Goal: Book appointment/travel/reservation

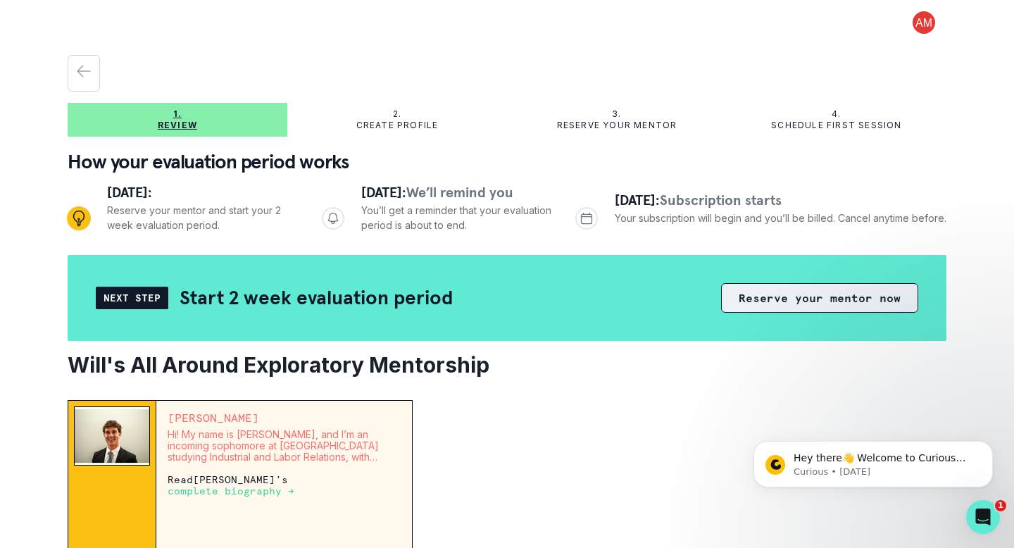
click at [828, 299] on button "Reserve your mentor now" at bounding box center [819, 298] width 197 height 30
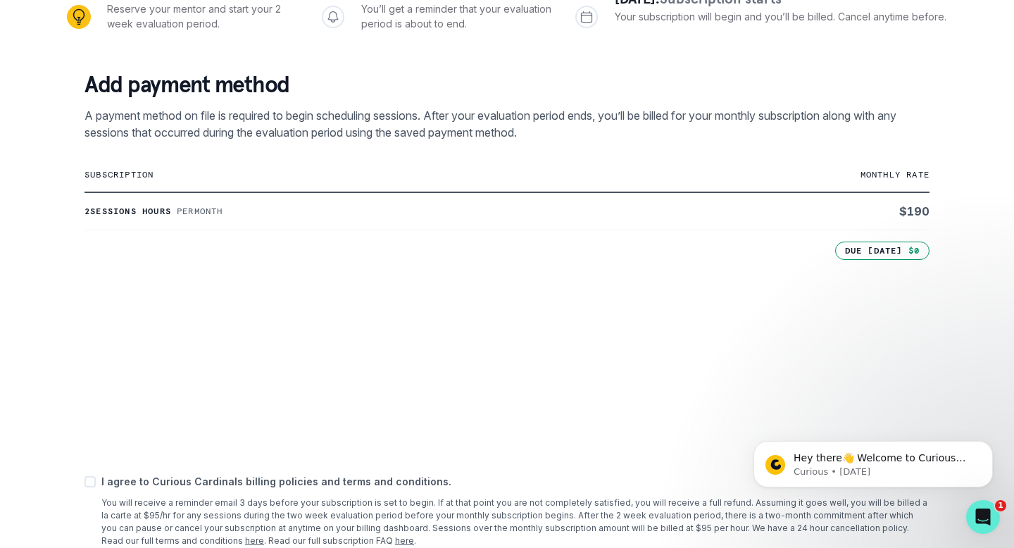
scroll to position [232, 0]
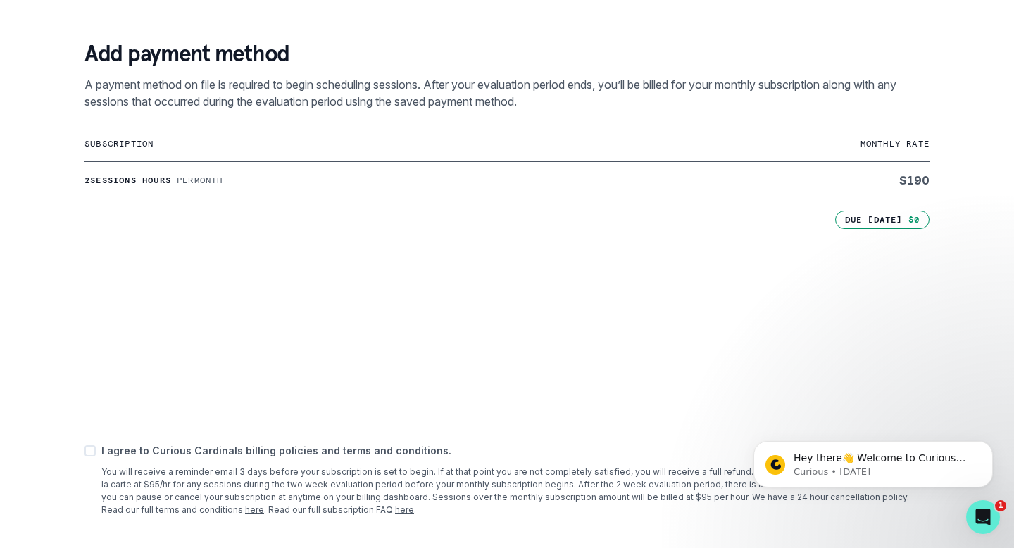
click at [87, 449] on span at bounding box center [90, 450] width 11 height 11
click at [85, 451] on input "checkbox" at bounding box center [84, 451] width 1 height 1
checkbox input "true"
click at [989, 447] on icon "Dismiss notification" at bounding box center [989, 445] width 8 height 8
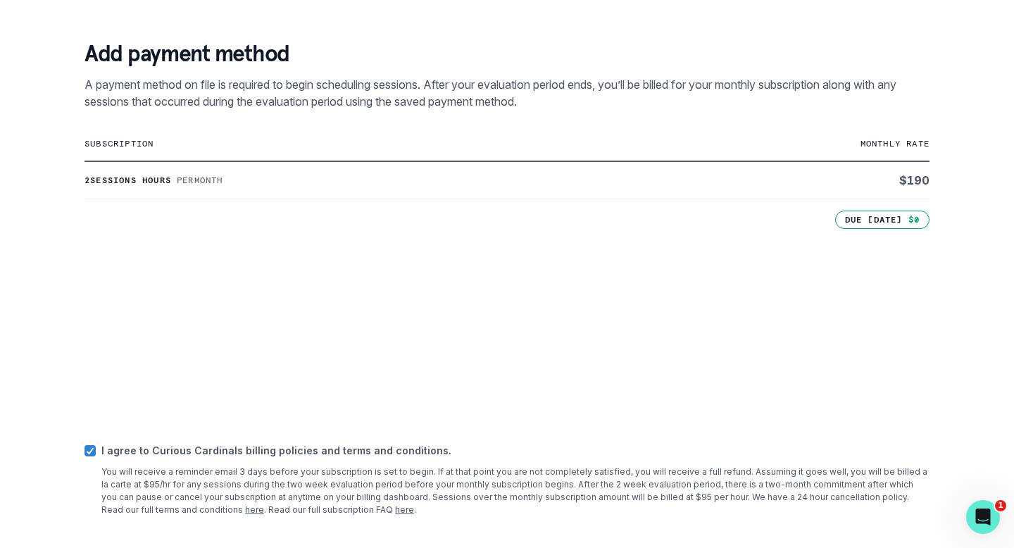
scroll to position [290, 0]
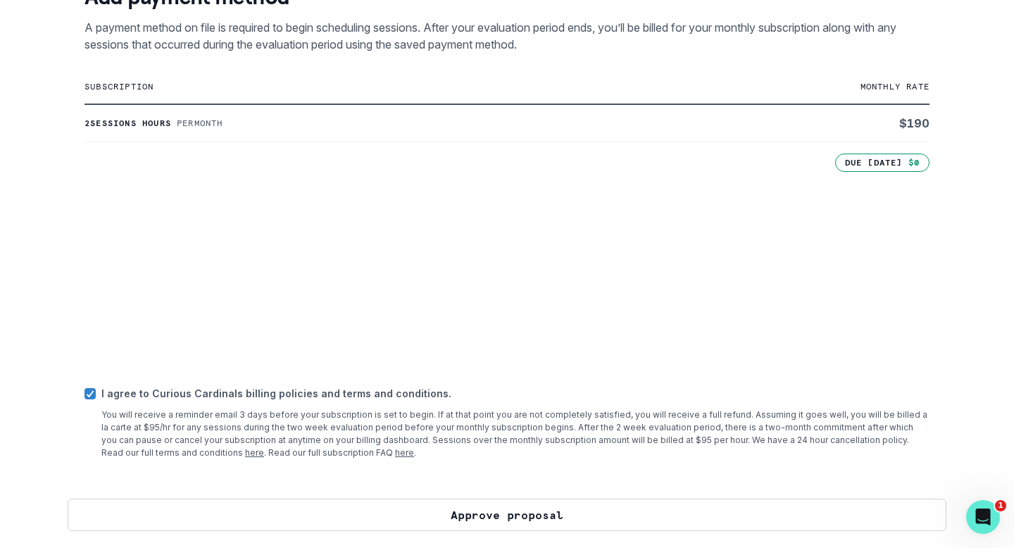
click at [578, 515] on button "Approve proposal" at bounding box center [507, 515] width 879 height 32
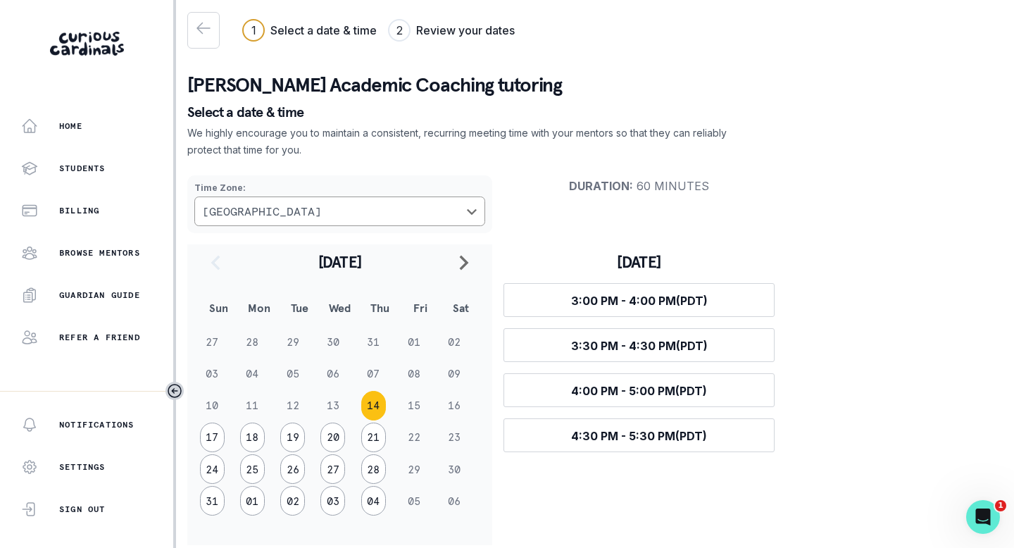
scroll to position [11, 0]
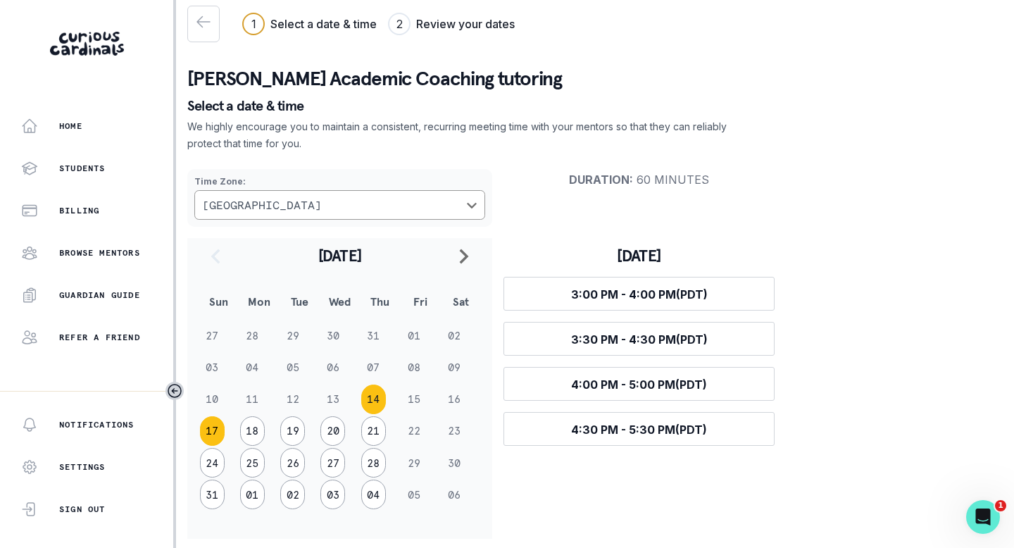
click at [212, 433] on button "17" at bounding box center [212, 431] width 25 height 30
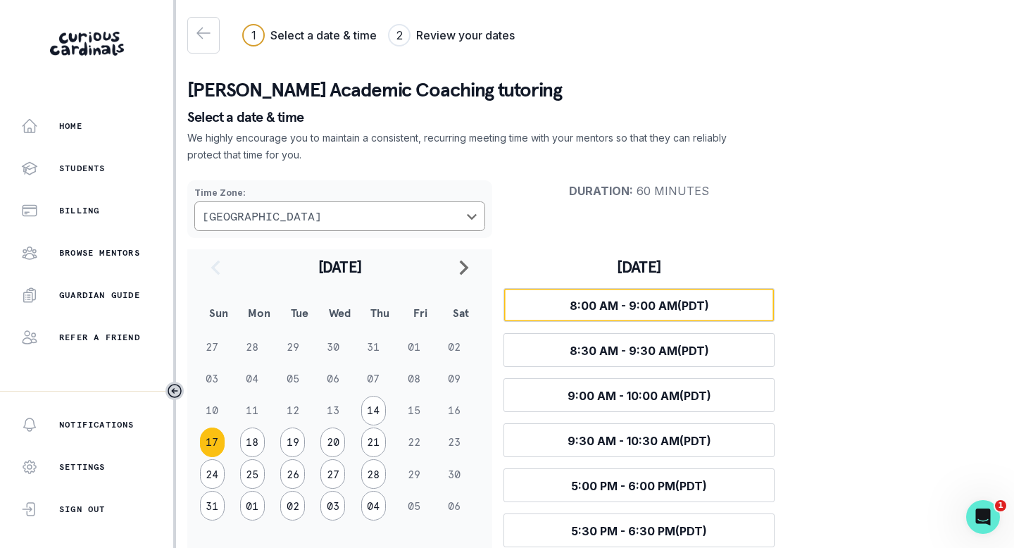
scroll to position [20, 0]
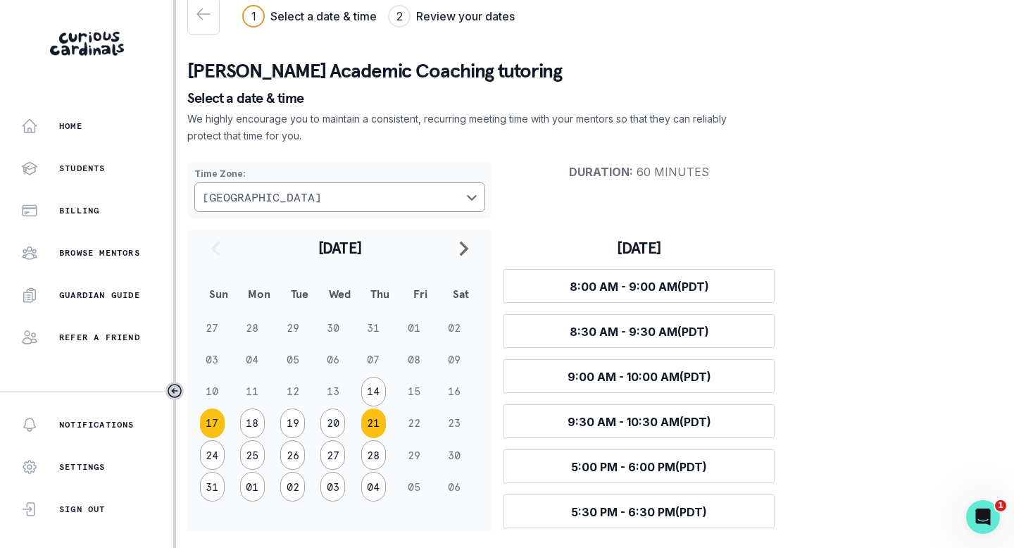
click at [369, 423] on button "21" at bounding box center [373, 423] width 25 height 30
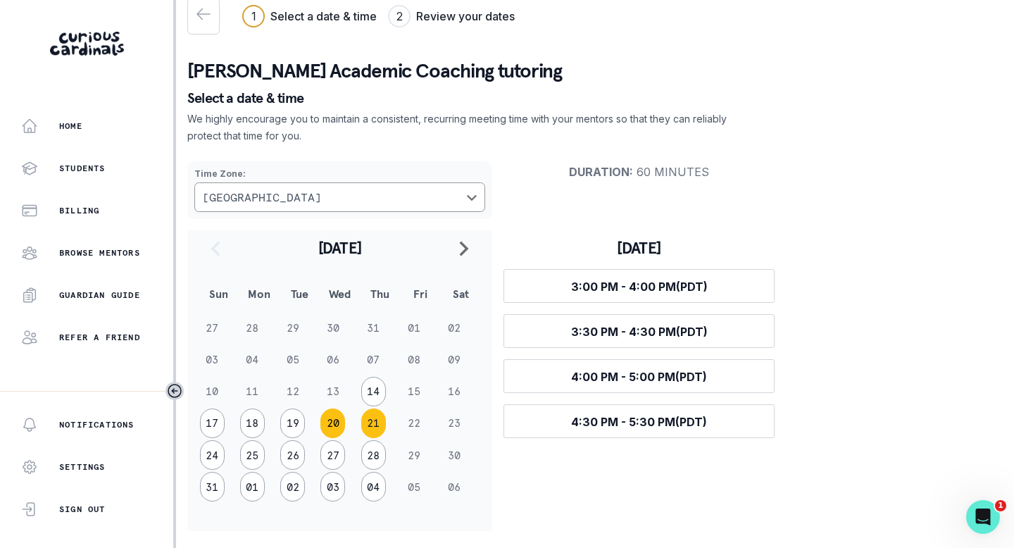
click at [327, 423] on button "20" at bounding box center [332, 423] width 25 height 30
click at [292, 423] on button "19" at bounding box center [292, 423] width 25 height 30
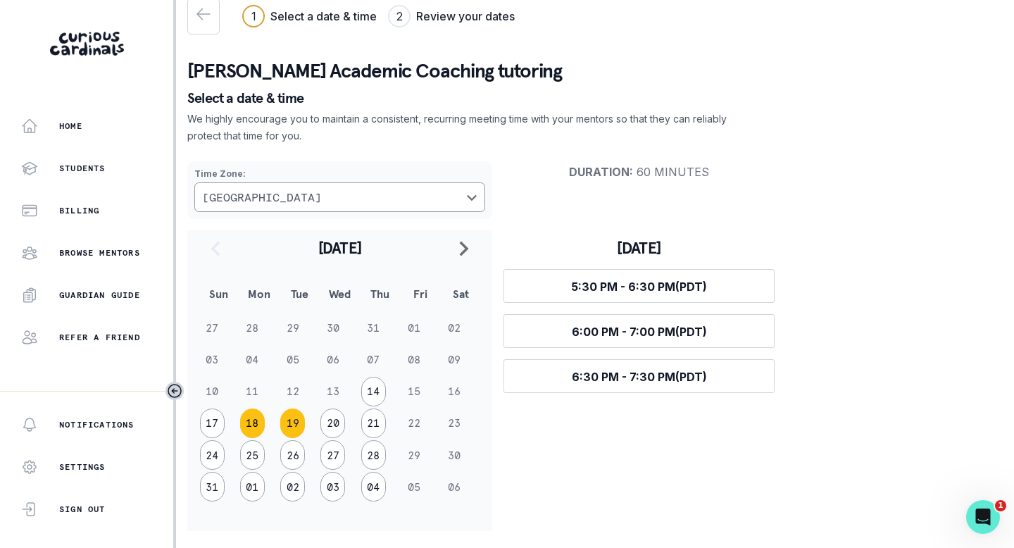
click at [255, 425] on button "18" at bounding box center [252, 423] width 25 height 30
click at [289, 425] on button "19" at bounding box center [292, 423] width 25 height 30
click at [205, 422] on button "17" at bounding box center [212, 423] width 25 height 30
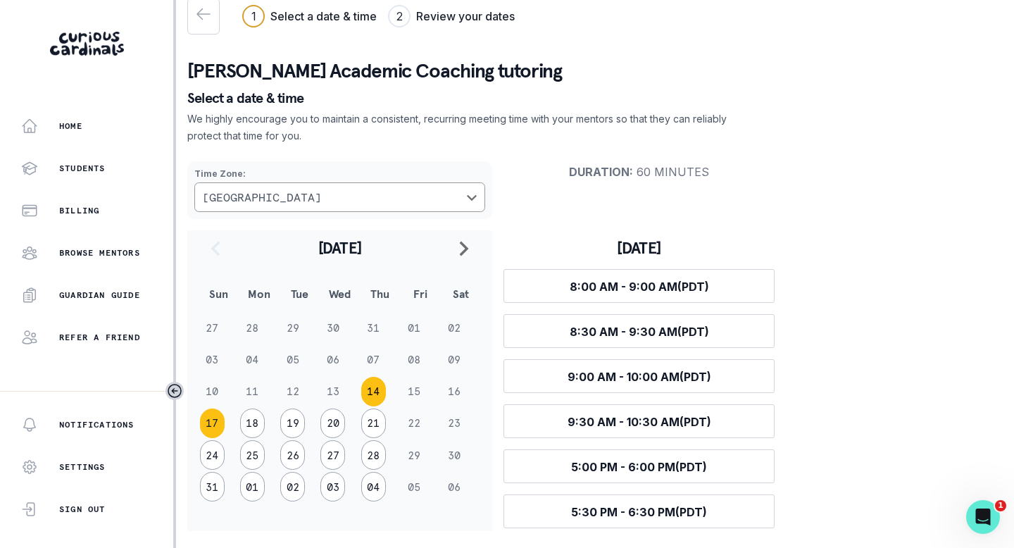
click at [368, 386] on button "14" at bounding box center [373, 392] width 25 height 30
click at [208, 423] on button "17" at bounding box center [212, 423] width 25 height 30
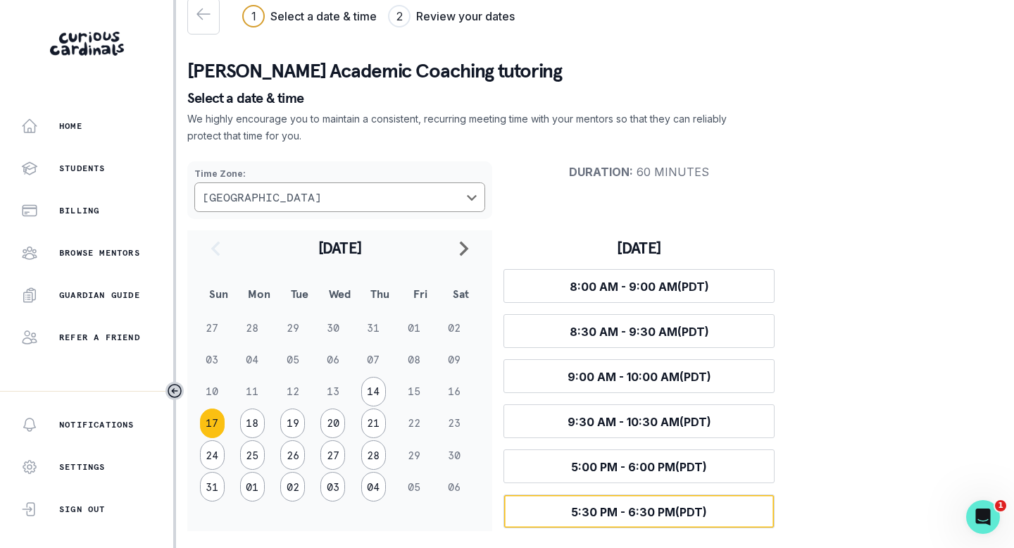
click at [576, 512] on span "5:30 PM - 6:30 PM (PDT)" at bounding box center [639, 512] width 136 height 14
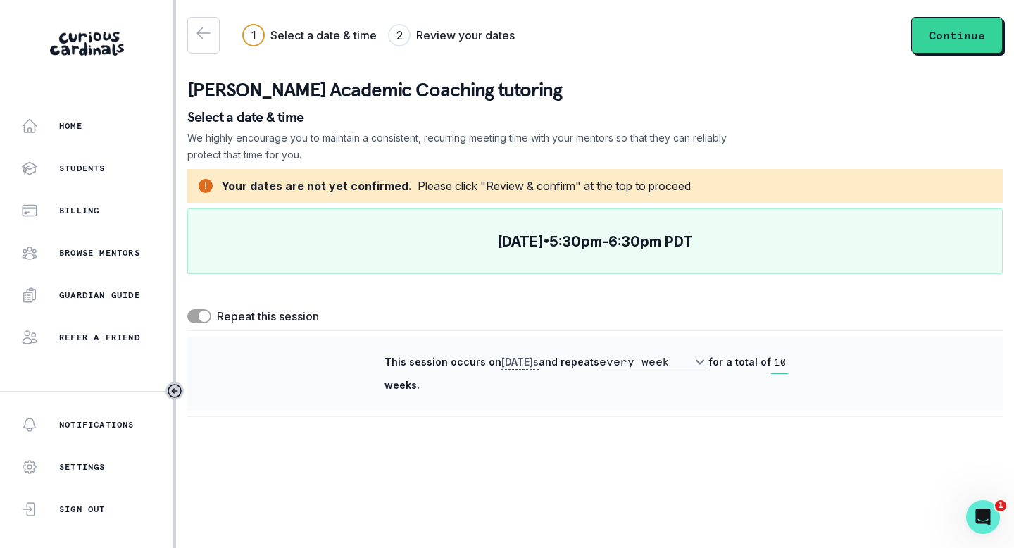
scroll to position [0, 0]
click at [958, 32] on button "Continue" at bounding box center [957, 35] width 92 height 37
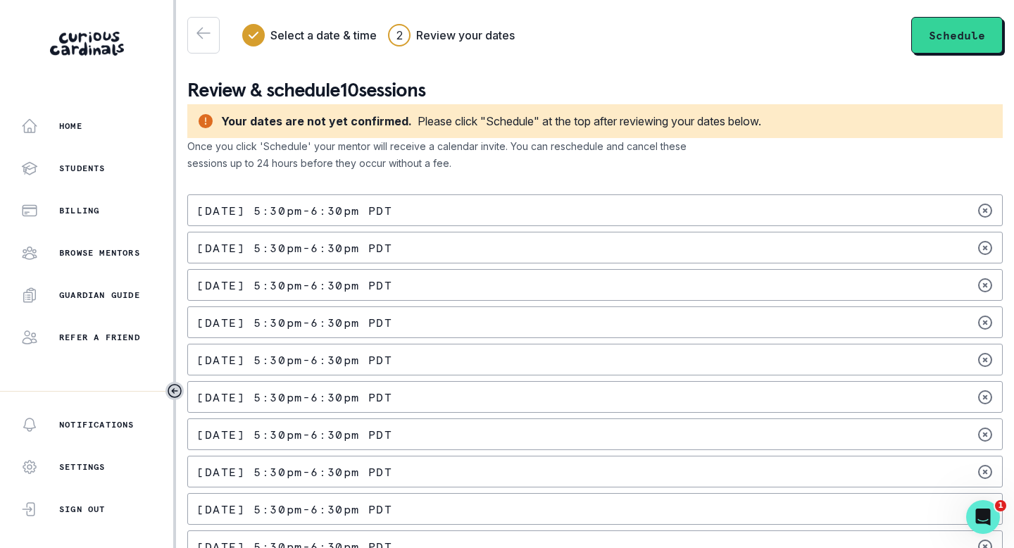
click at [299, 124] on div "Your dates are not yet confirmed." at bounding box center [316, 121] width 191 height 17
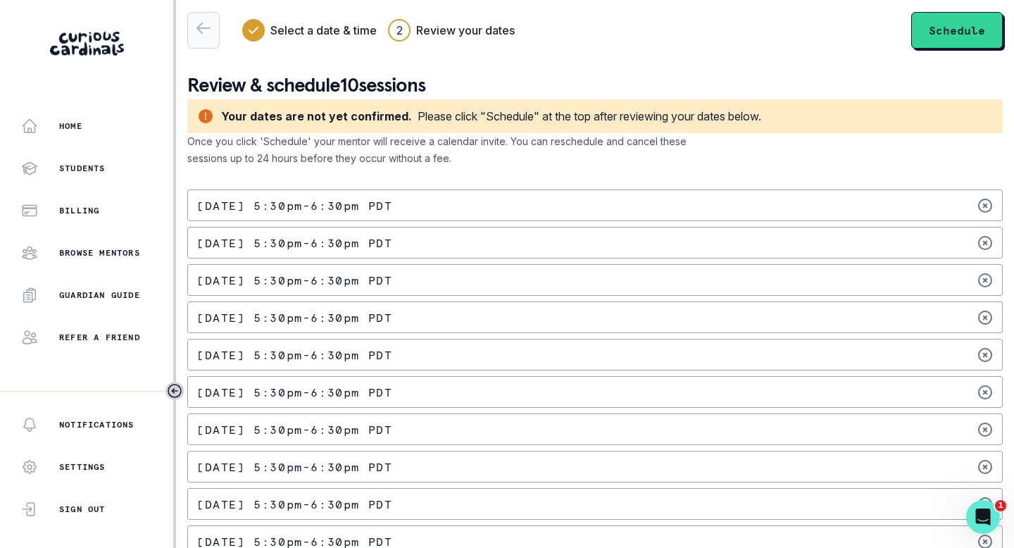
click at [199, 31] on icon "button" at bounding box center [203, 28] width 17 height 17
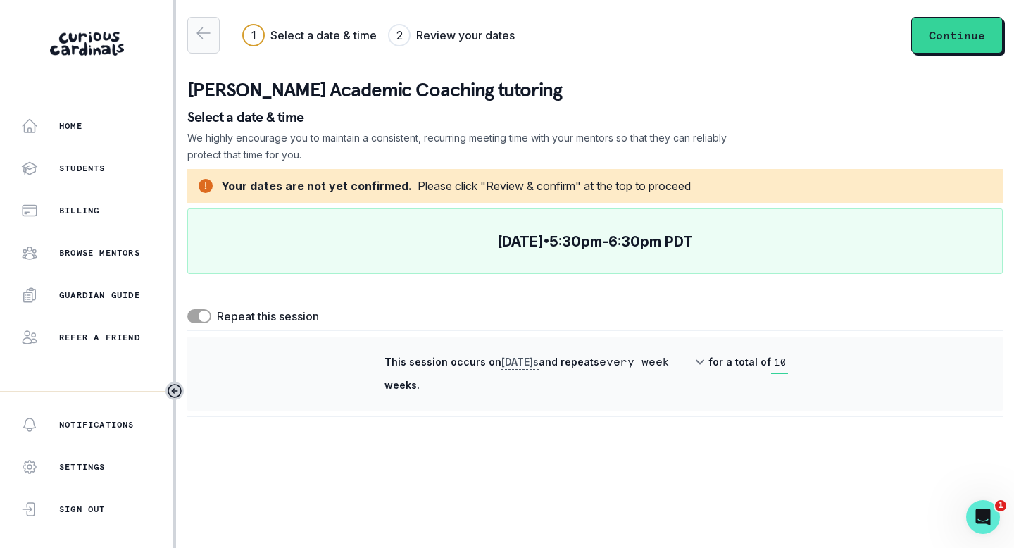
scroll to position [0, 0]
click at [192, 320] on span at bounding box center [199, 316] width 24 height 14
click at [187, 309] on input "checkbox" at bounding box center [187, 308] width 1 height 1
checkbox input "false"
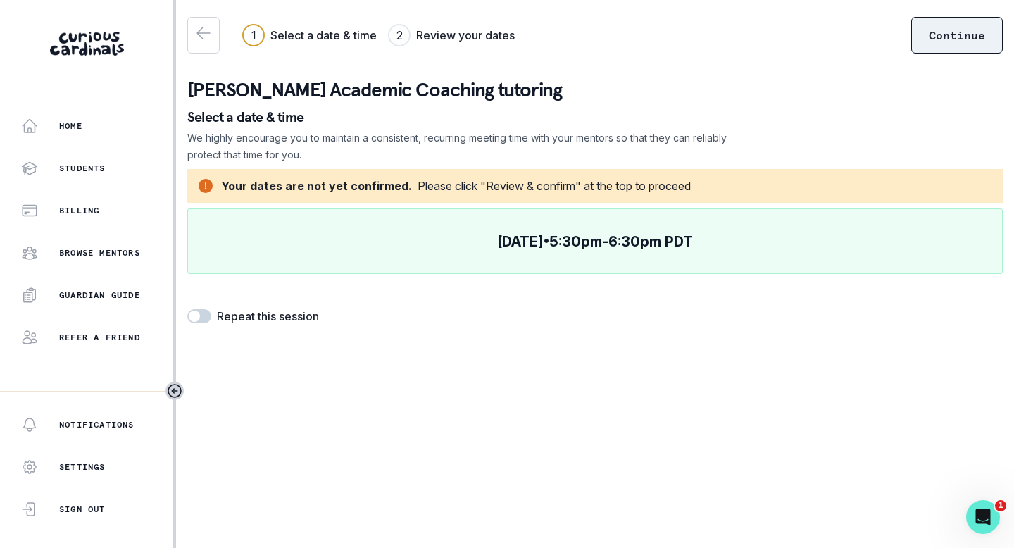
click at [963, 38] on button "Continue" at bounding box center [957, 35] width 92 height 37
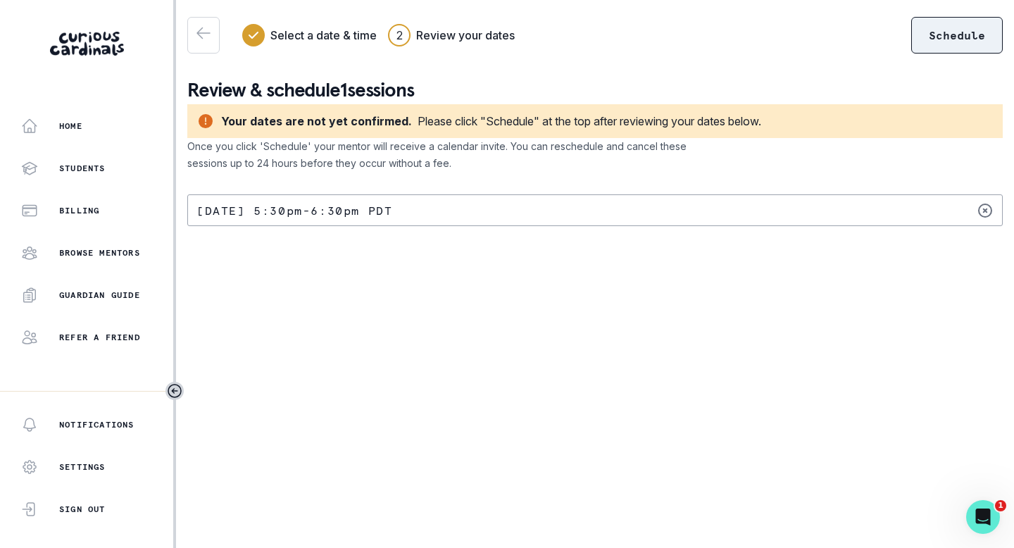
click at [962, 36] on button "Schedule" at bounding box center [957, 35] width 92 height 37
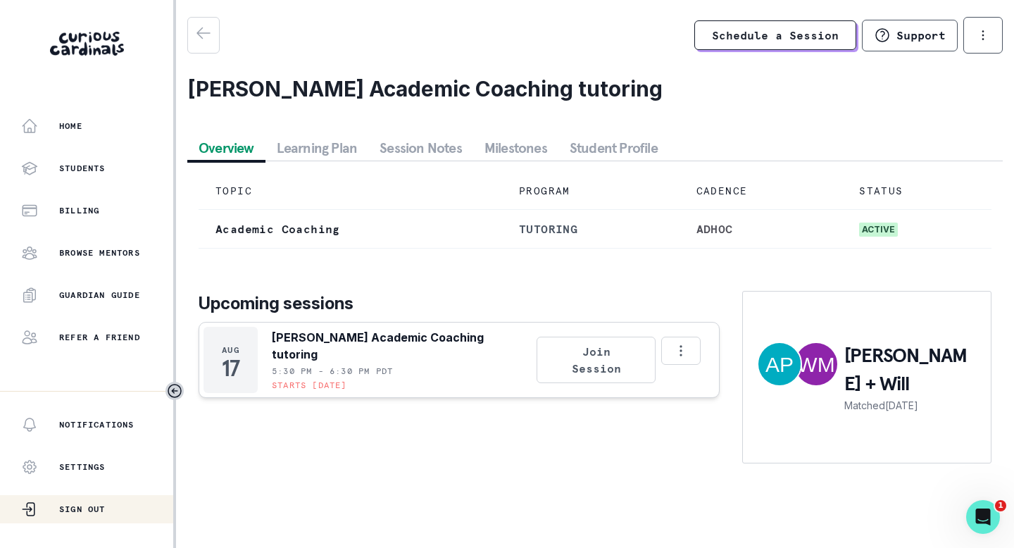
click at [73, 505] on p "Sign Out" at bounding box center [82, 509] width 46 height 11
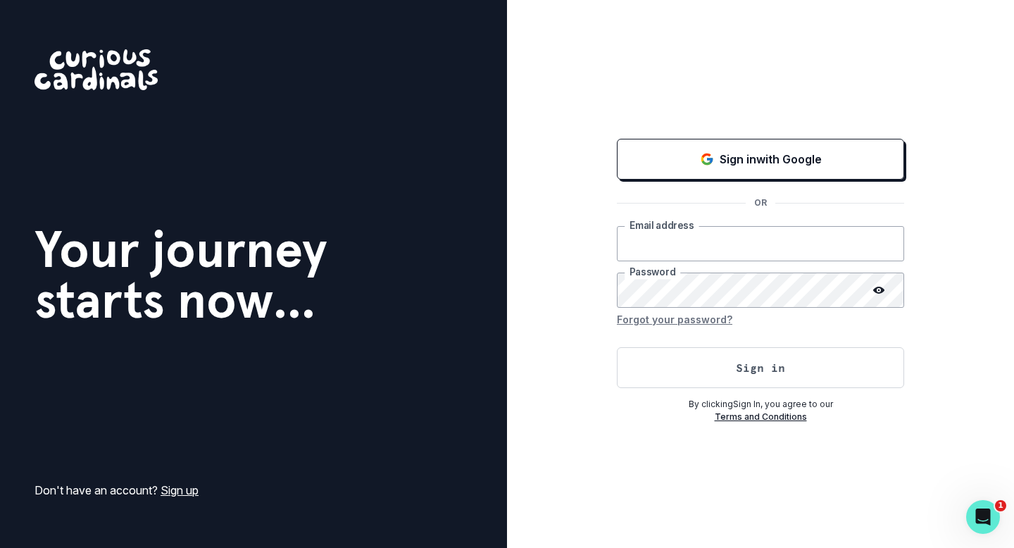
type input "[EMAIL_ADDRESS][DOMAIN_NAME]"
